Goal: Task Accomplishment & Management: Use online tool/utility

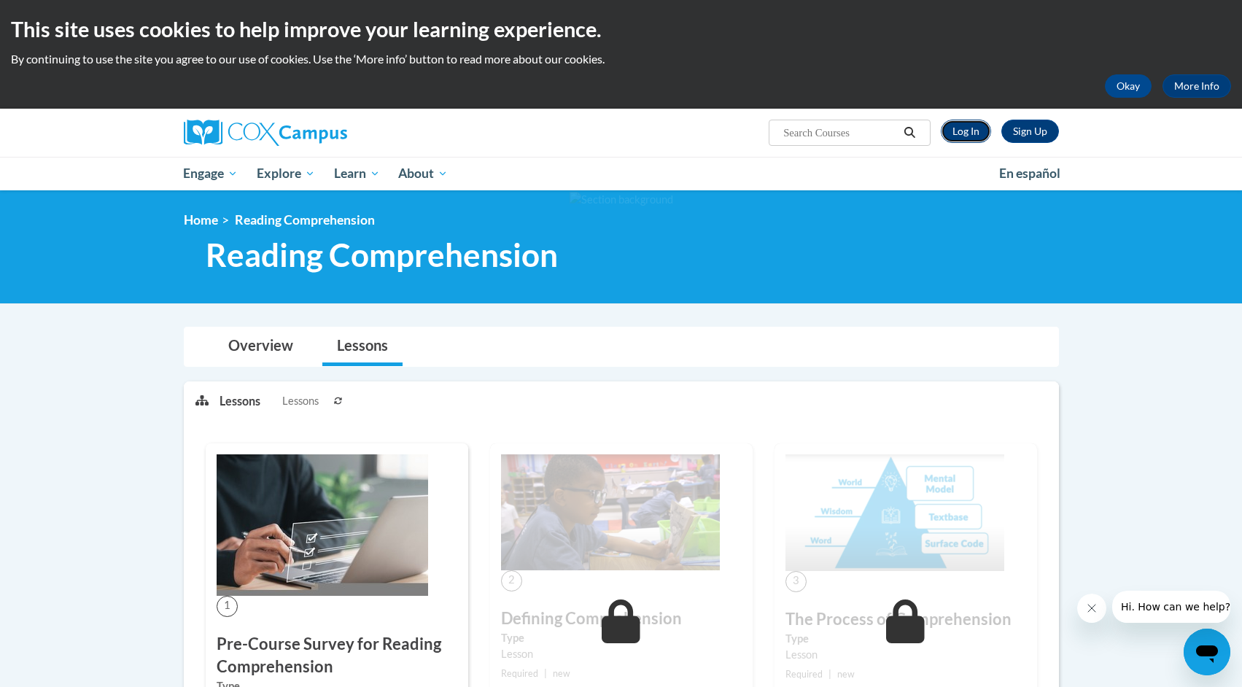
click at [971, 136] on link "Log In" at bounding box center [966, 131] width 50 height 23
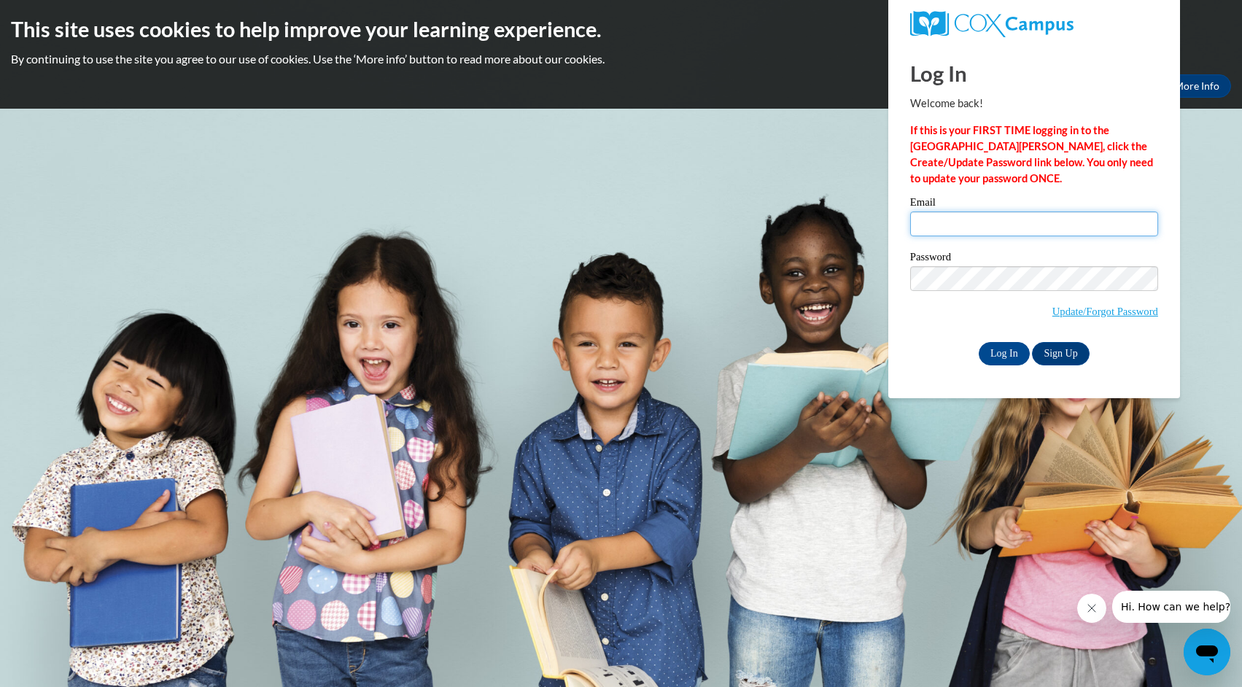
click at [971, 230] on input "Email" at bounding box center [1034, 223] width 248 height 25
type input "melissa.terranova@rusd.org"
click at [992, 356] on input "Log In" at bounding box center [1004, 353] width 51 height 23
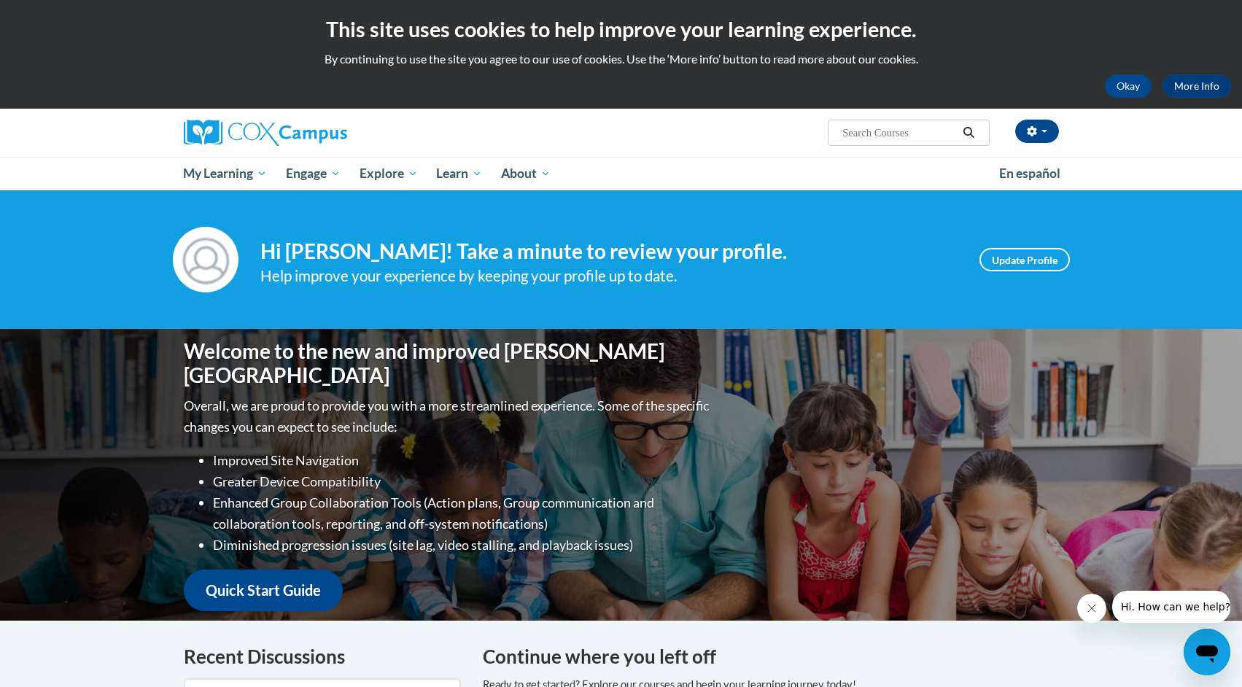
click at [777, 168] on ul "My Learning My Learning My Course Progress Certificates My Action Plans Group D…" at bounding box center [581, 174] width 815 height 34
click at [1124, 85] on button "Okay" at bounding box center [1128, 85] width 47 height 23
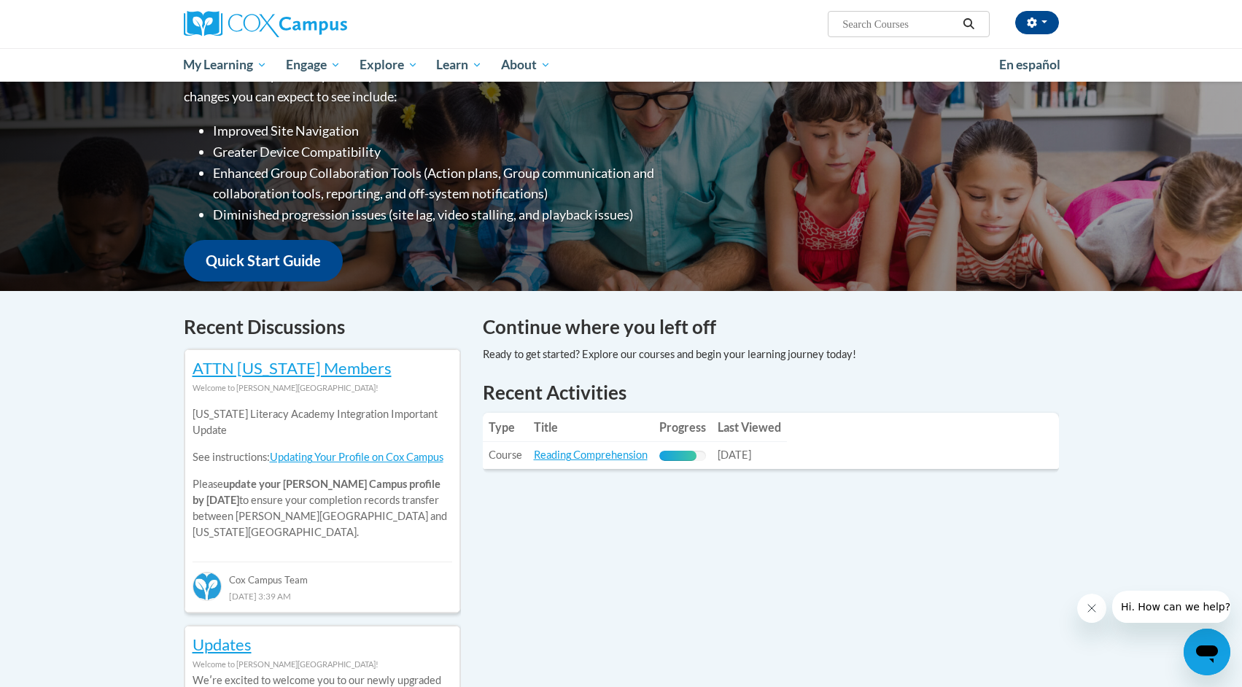
scroll to position [230, 0]
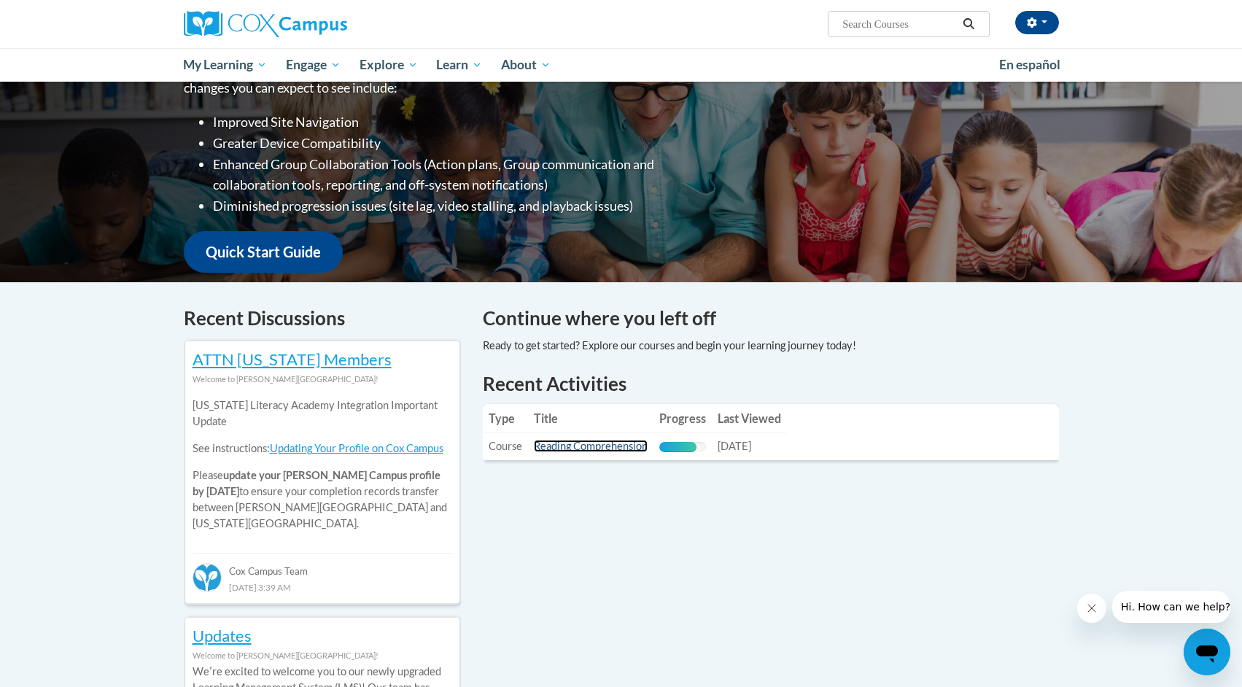
click at [585, 448] on link "Reading Comprehension" at bounding box center [591, 446] width 114 height 12
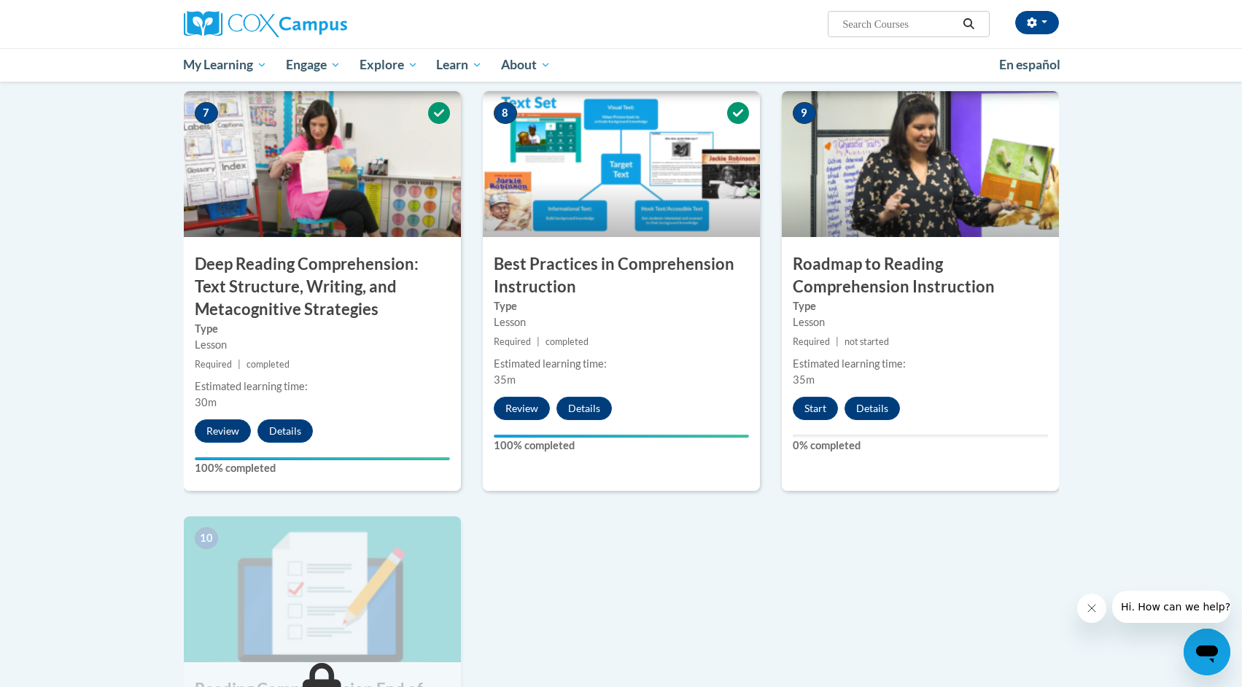
scroll to position [1092, 0]
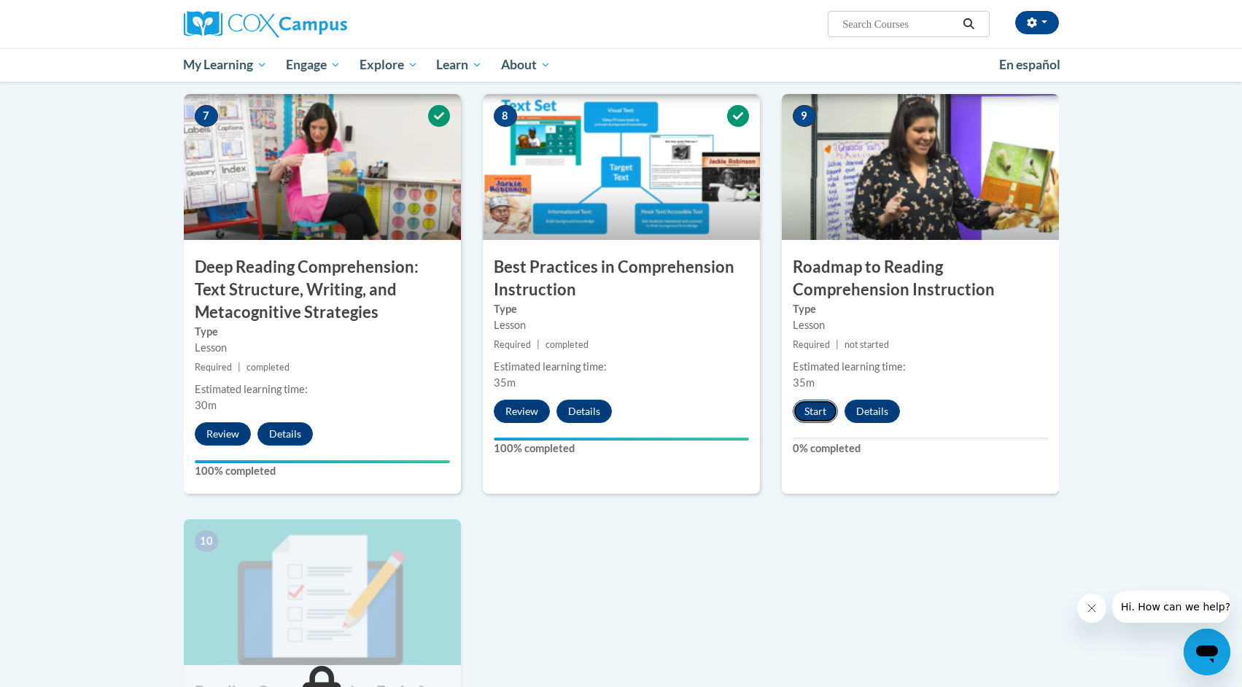
click at [812, 419] on button "Start" at bounding box center [815, 411] width 45 height 23
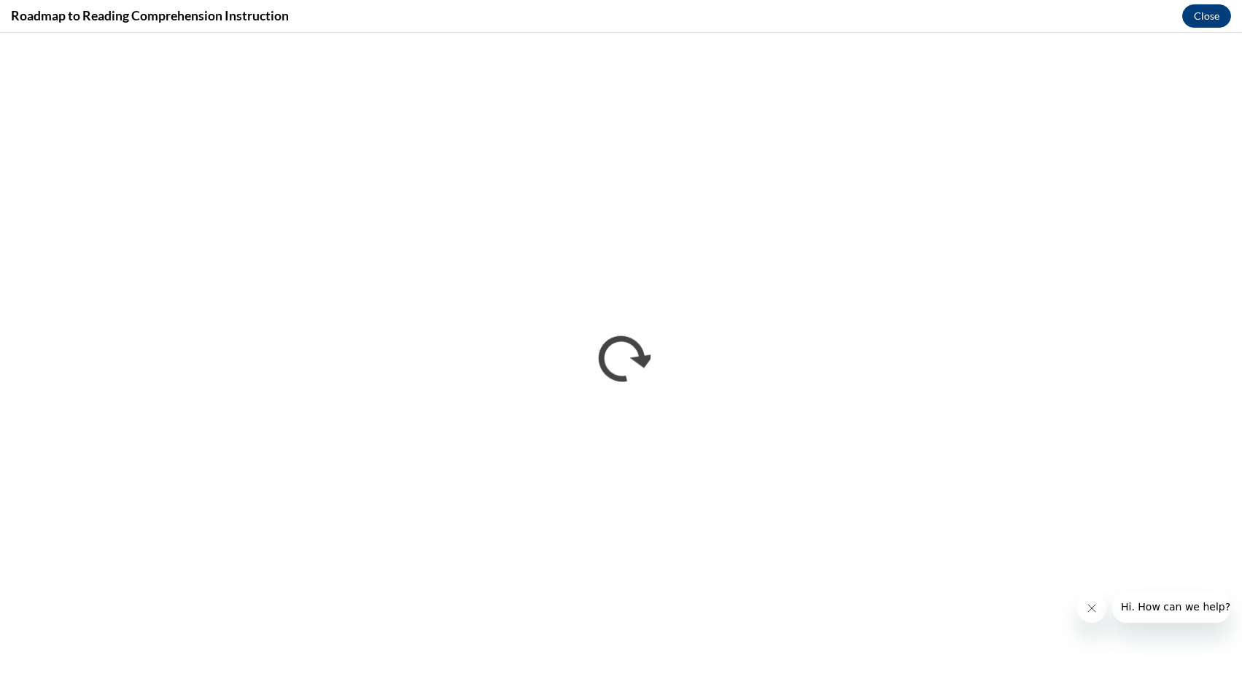
scroll to position [0, 0]
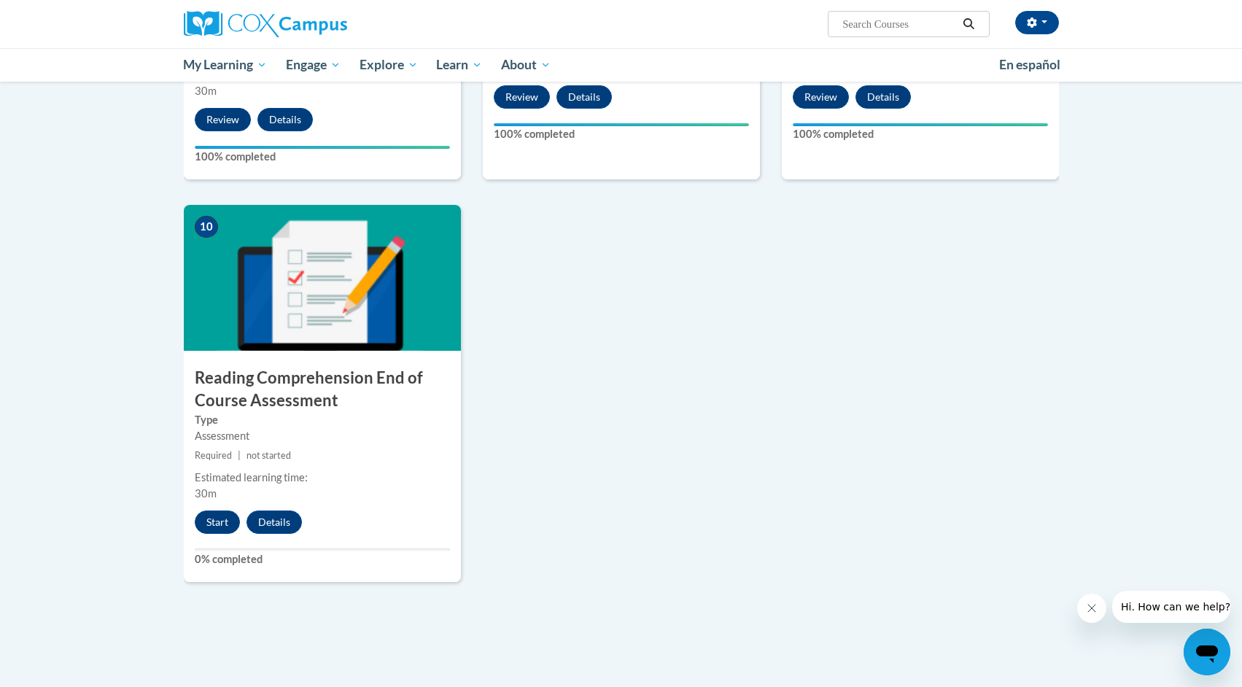
scroll to position [1428, 0]
